Goal: Check status: Check status

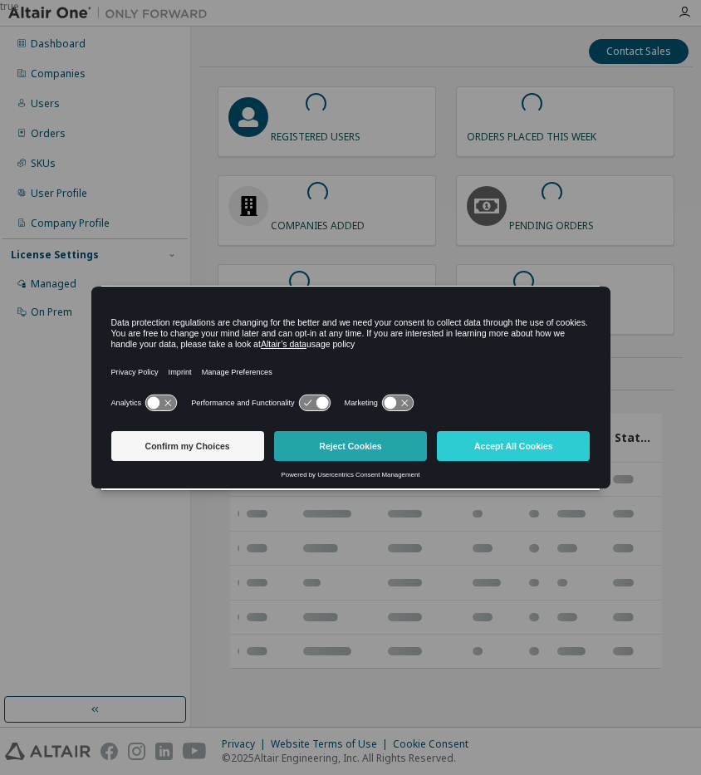
click at [340, 440] on button "Reject Cookies" at bounding box center [350, 446] width 153 height 30
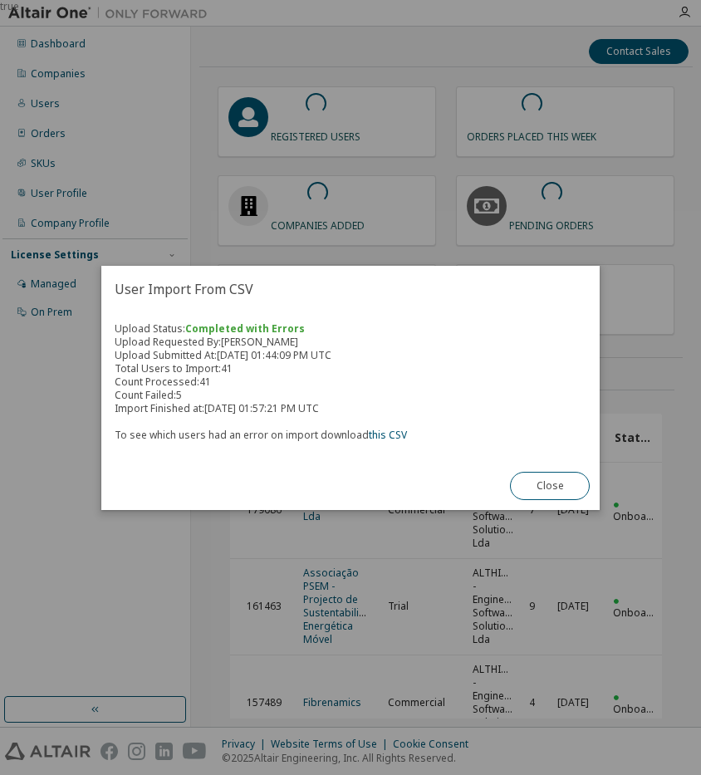
drag, startPoint x: 264, startPoint y: 333, endPoint x: 321, endPoint y: 336, distance: 57.4
click at [321, 336] on div "Upload Status: Completed with Errors Upload Requested By: [PERSON_NAME] Upload …" at bounding box center [351, 382] width 472 height 120
drag, startPoint x: 321, startPoint y: 336, endPoint x: 371, endPoint y: 406, distance: 85.7
click at [370, 401] on div "Upload Status: Completed with Errors Upload Requested By: [PERSON_NAME] Upload …" at bounding box center [351, 382] width 472 height 120
click at [383, 430] on link "this CSV" at bounding box center [388, 435] width 38 height 14
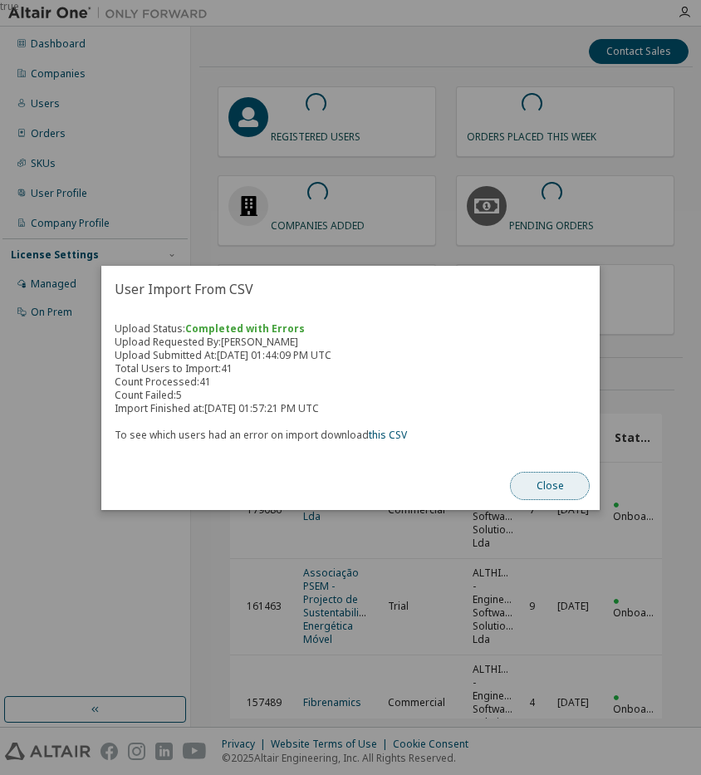
click at [516, 485] on button "Close" at bounding box center [550, 486] width 80 height 28
